Goal: Task Accomplishment & Management: Use online tool/utility

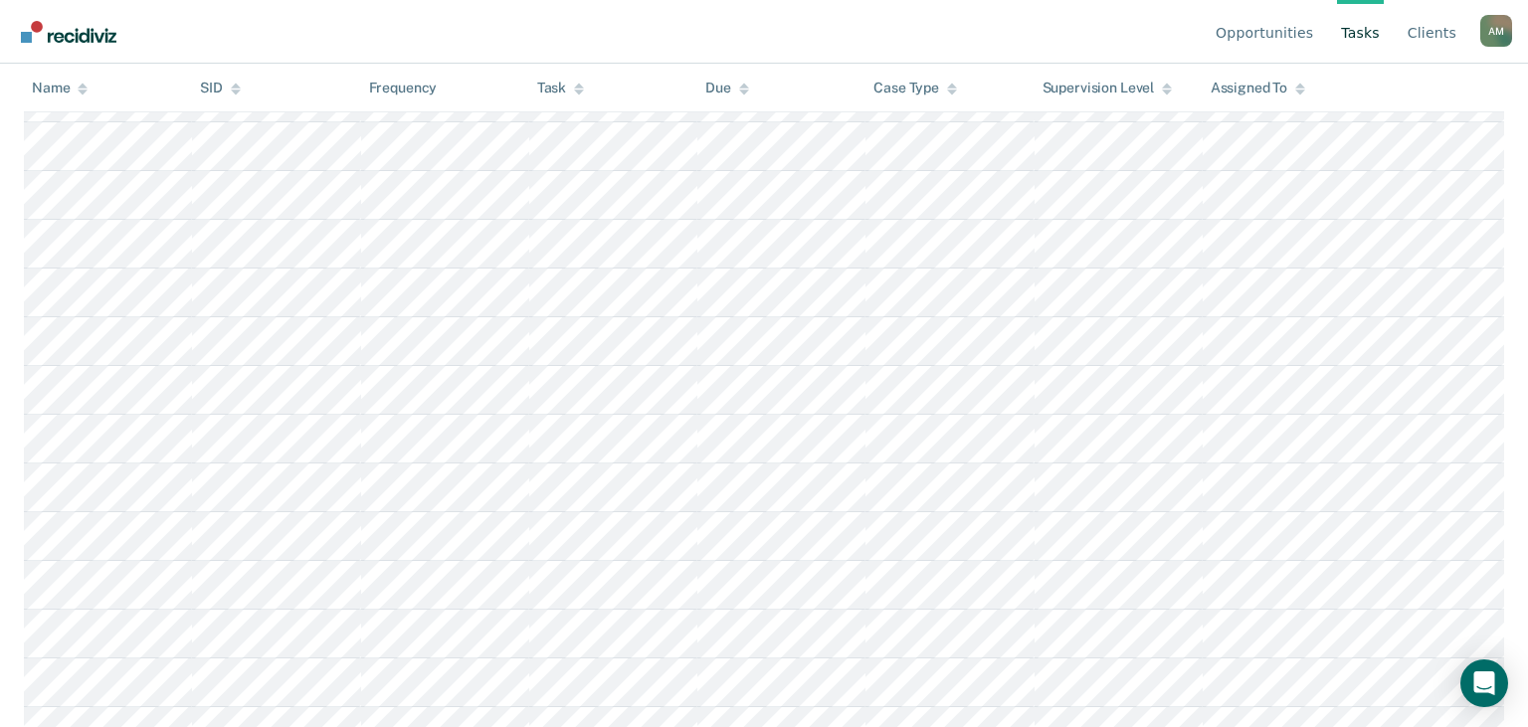
scroll to position [3465, 0]
click at [1440, 34] on link "Client s" at bounding box center [1431, 32] width 57 height 64
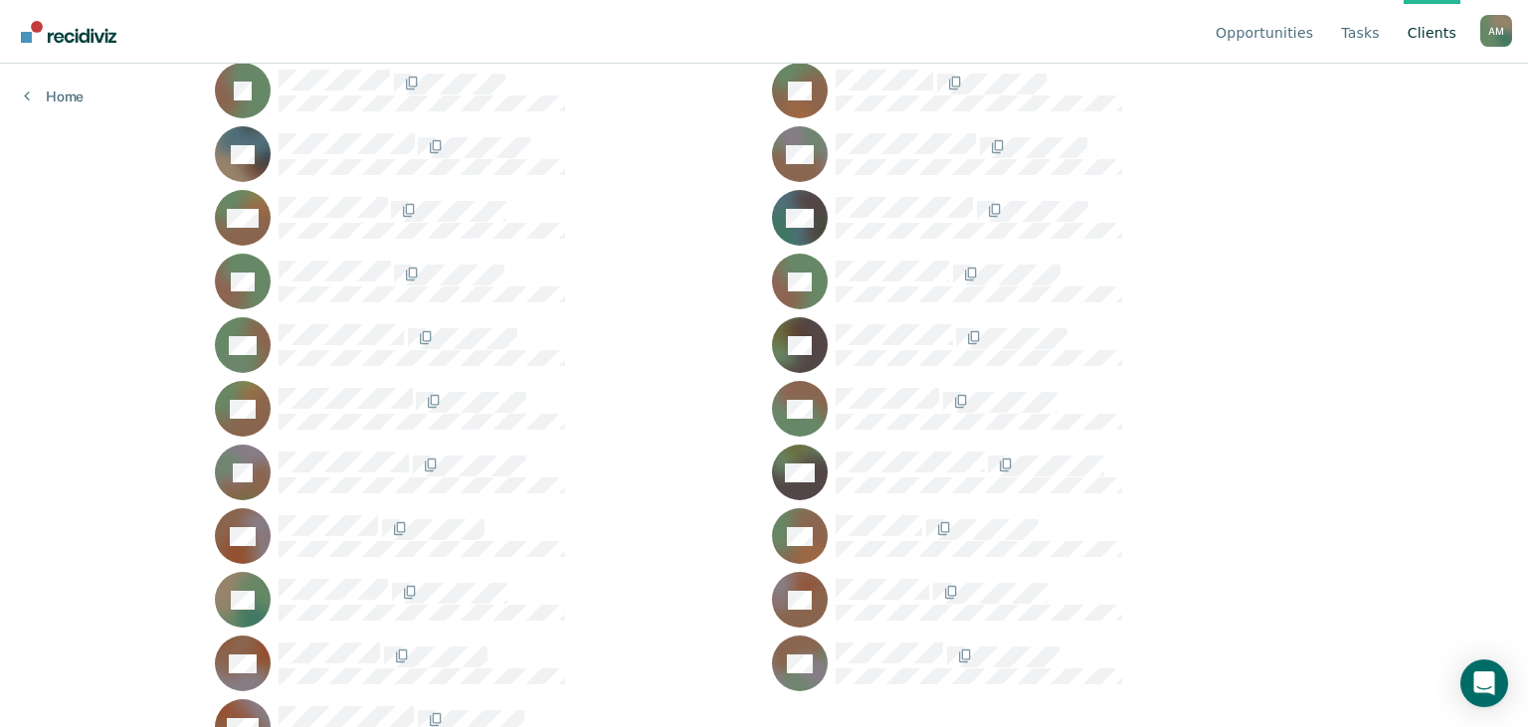
scroll to position [1216, 0]
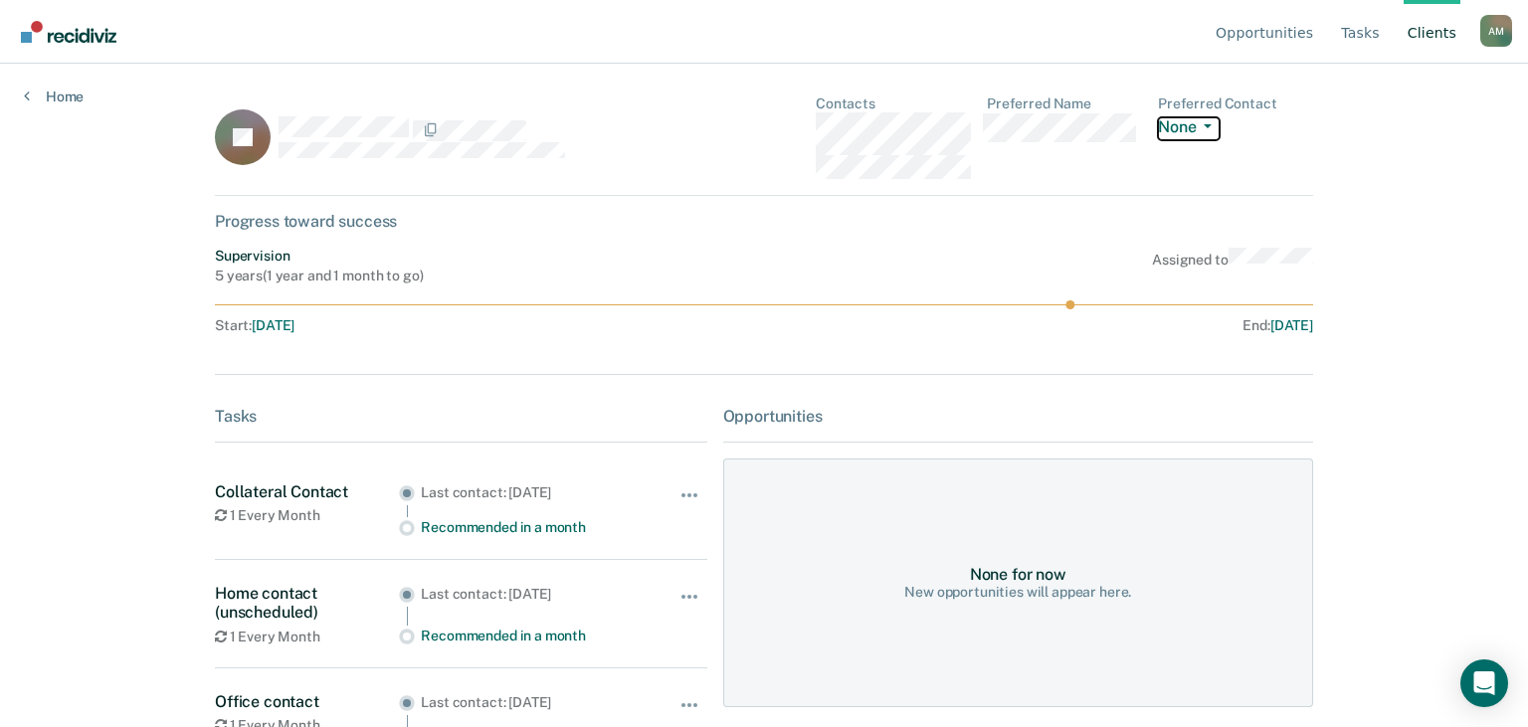
click at [1204, 126] on icon "button" at bounding box center [1207, 126] width 8 height 4
click at [29, 98] on icon at bounding box center [27, 96] width 6 height 16
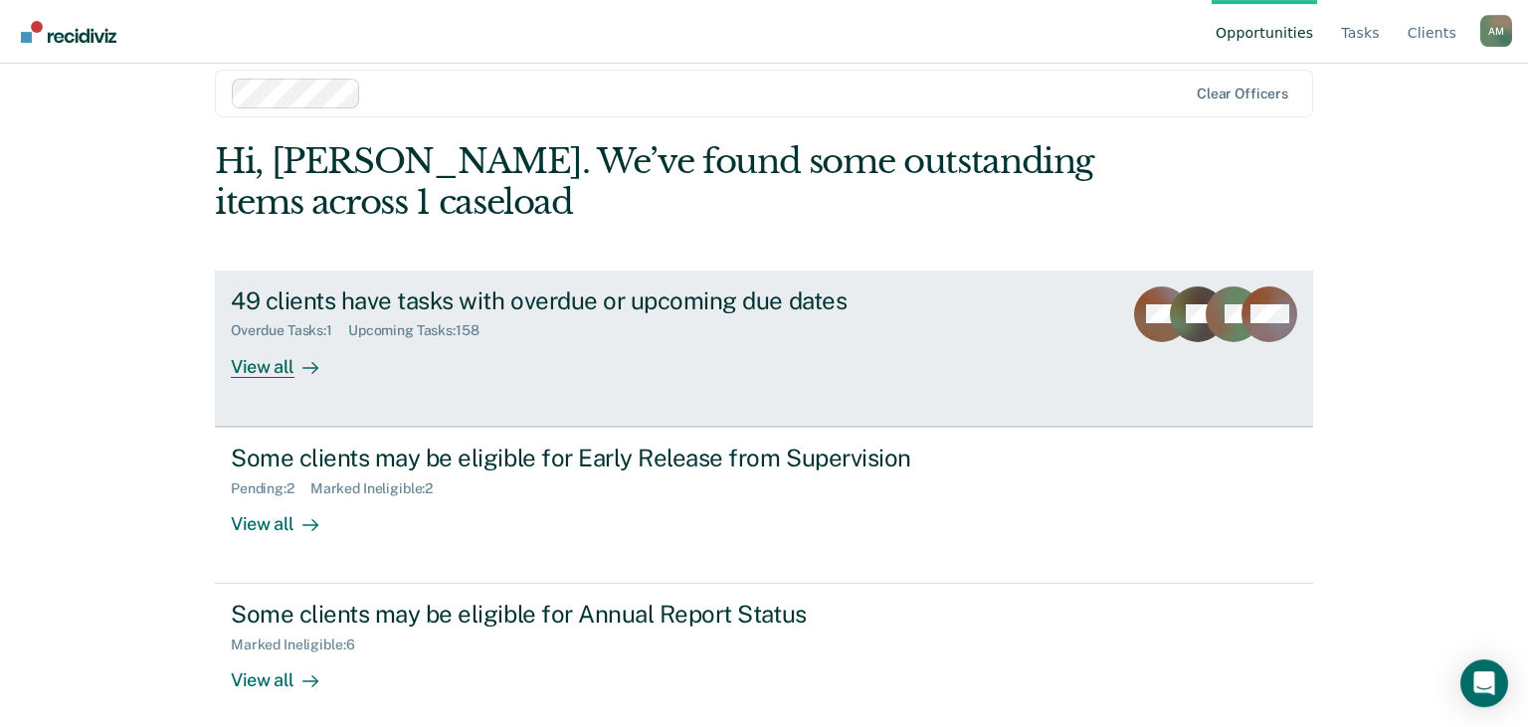
scroll to position [38, 0]
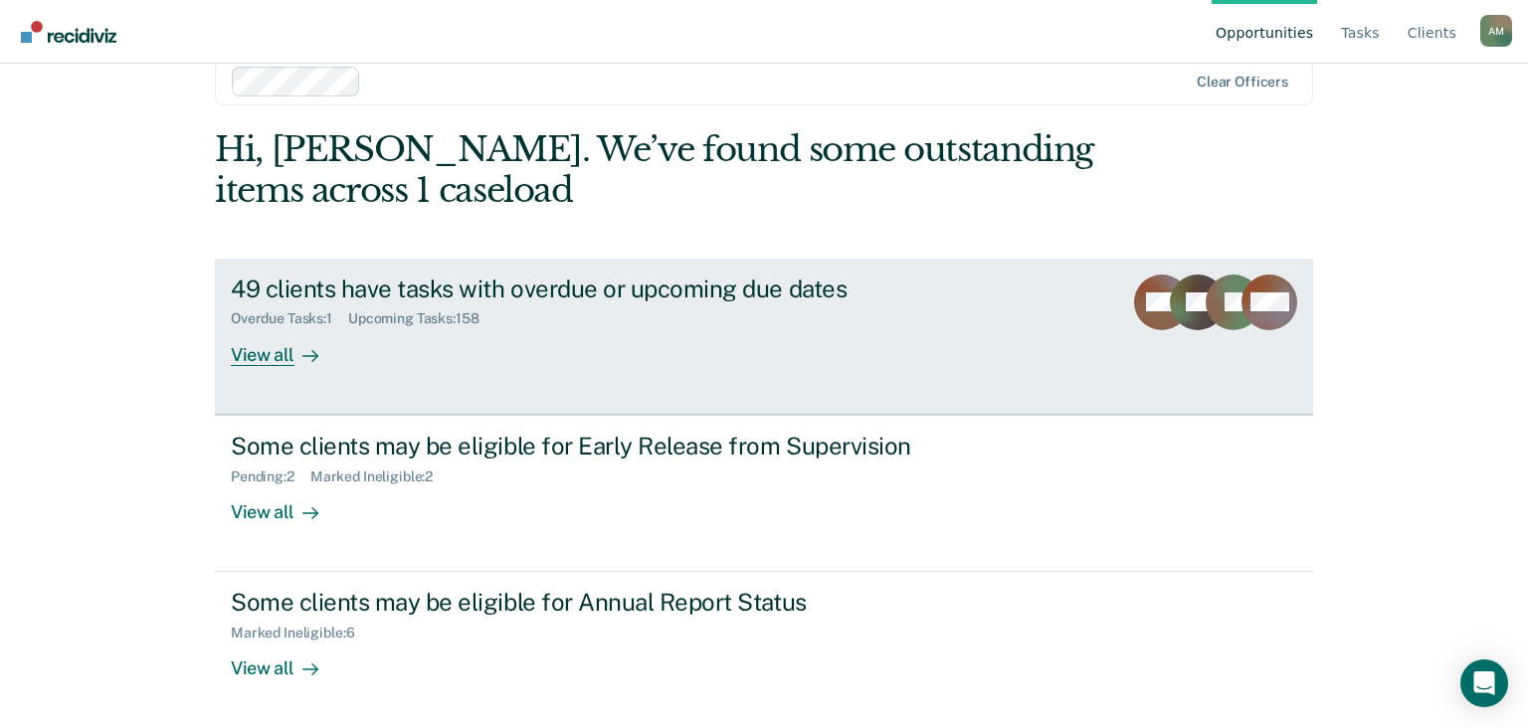
click at [305, 352] on icon at bounding box center [310, 356] width 16 height 16
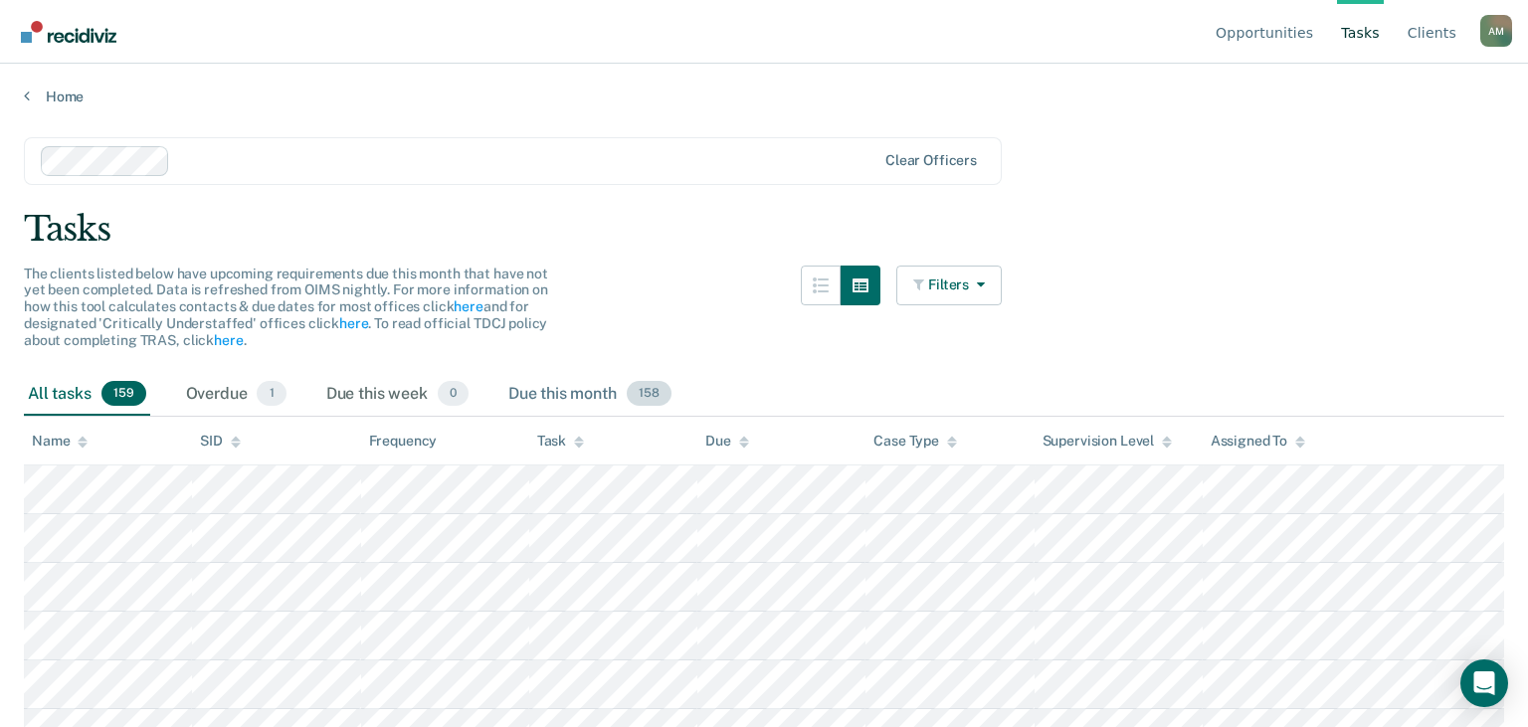
click at [582, 396] on div "Due this month 158" at bounding box center [589, 395] width 171 height 44
click at [75, 441] on div "Name" at bounding box center [60, 441] width 56 height 17
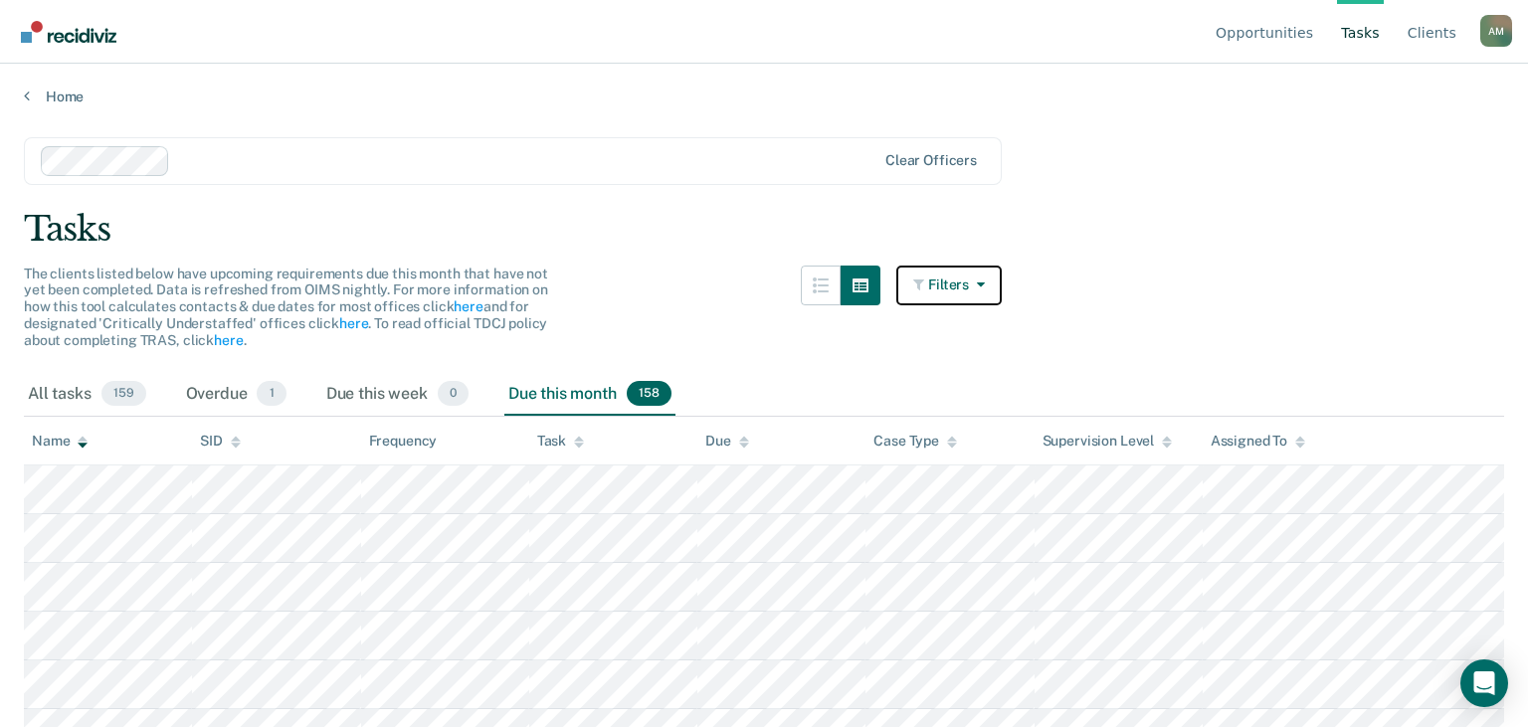
click at [994, 280] on button "Filters" at bounding box center [948, 286] width 105 height 40
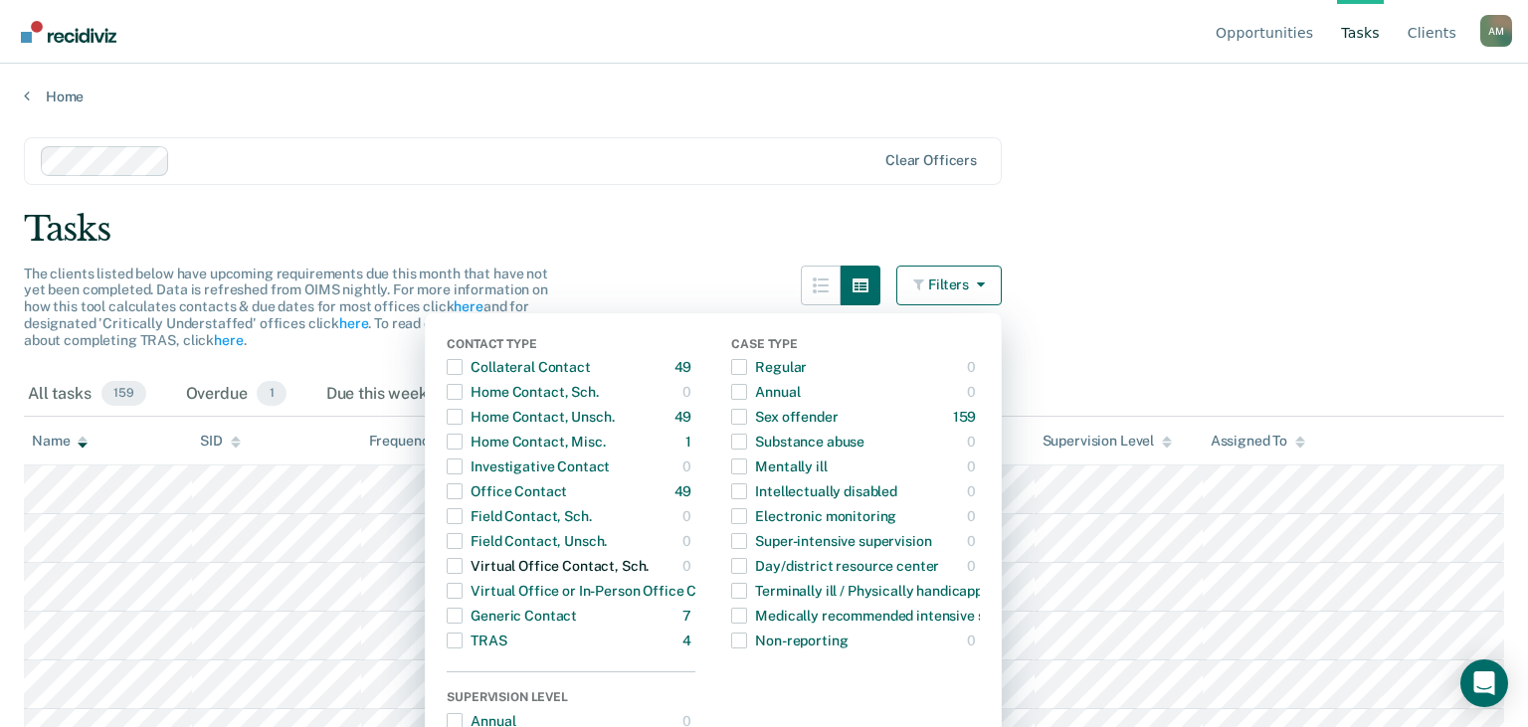
click at [456, 567] on span "Dropdown Menu" at bounding box center [455, 566] width 16 height 16
click at [1108, 312] on main "Clear officers Tasks The clients listed below have upcoming requirements due th…" at bounding box center [764, 413] width 1528 height 616
